Goal: Task Accomplishment & Management: Use online tool/utility

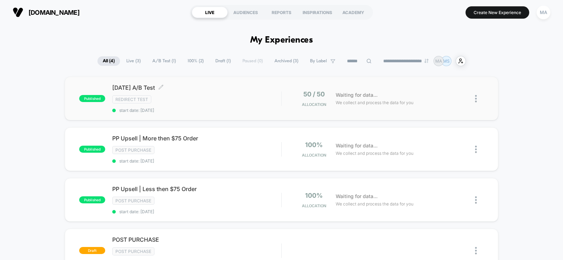
click at [260, 95] on div "Redirect Test" at bounding box center [196, 99] width 169 height 8
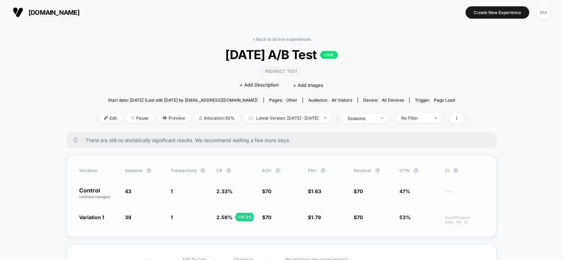
scroll to position [35, 0]
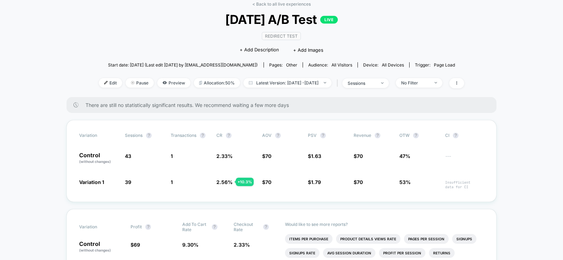
click at [183, 49] on div "Redirect Test Click to edit experience details + Add Description + Add Images" at bounding box center [281, 43] width 219 height 32
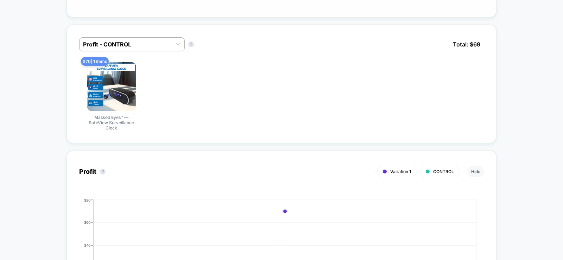
scroll to position [492, 0]
